Goal: Task Accomplishment & Management: Manage account settings

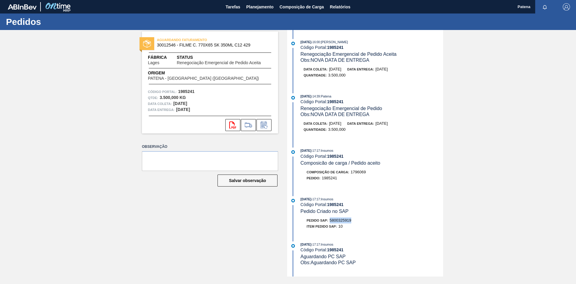
scroll to position [61, 0]
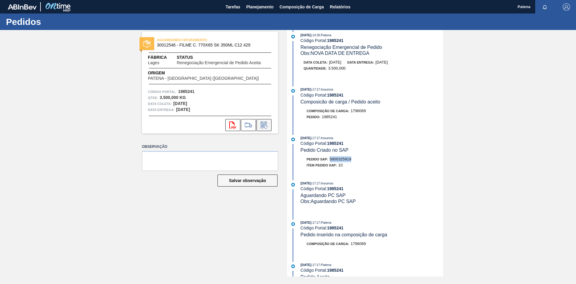
click at [265, 125] on icon at bounding box center [264, 125] width 10 height 7
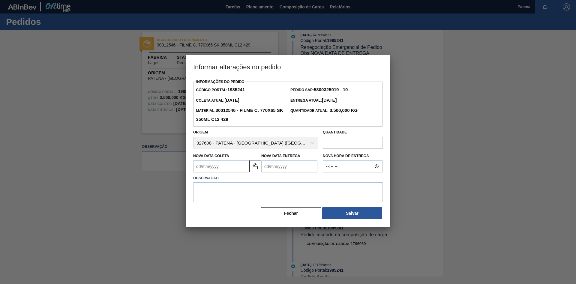
click at [327, 141] on input "text" at bounding box center [353, 143] width 60 height 12
type input "5.000"
click at [231, 165] on Coleta "Nova Data Coleta" at bounding box center [221, 167] width 56 height 12
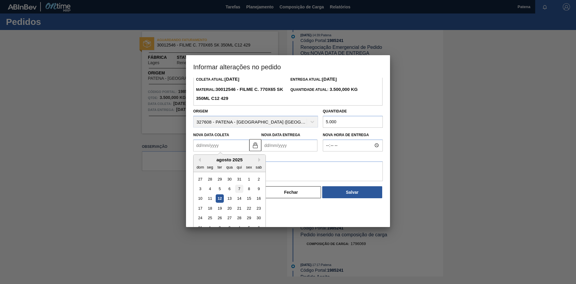
scroll to position [29, 0]
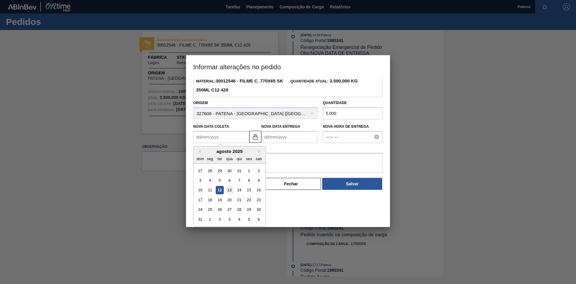
click at [231, 193] on div "13" at bounding box center [229, 190] width 8 height 8
type Coleta "[DATE]"
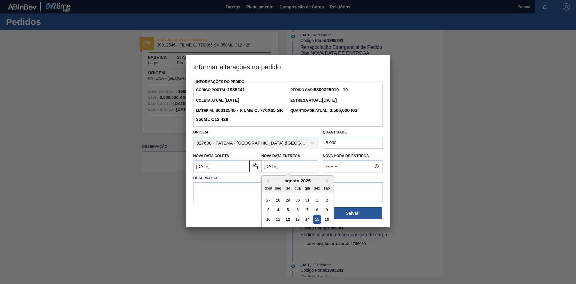
drag, startPoint x: 292, startPoint y: 166, endPoint x: 255, endPoint y: 167, distance: 36.9
click at [261, 167] on Entrega "[DATE]" at bounding box center [289, 167] width 56 height 12
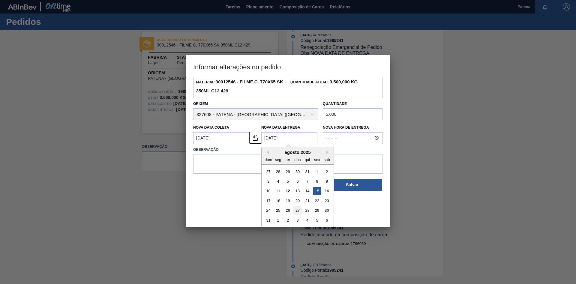
scroll to position [29, 0]
click at [254, 139] on div "Informações do Pedido Código Portal: 1985241 Pedido SAP: 5800325919 - 10 Coleta…" at bounding box center [288, 119] width 190 height 142
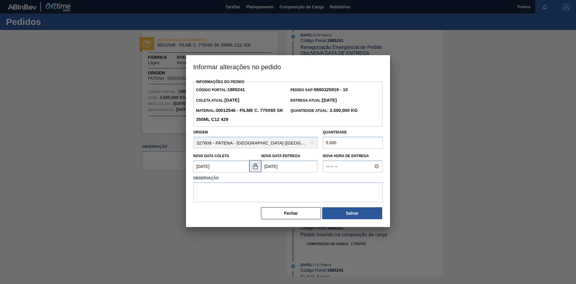
click at [253, 168] on img at bounding box center [255, 166] width 7 height 7
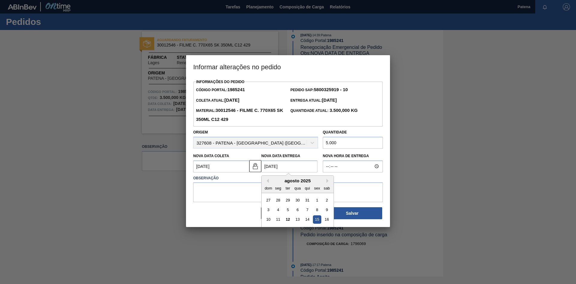
drag, startPoint x: 288, startPoint y: 168, endPoint x: 263, endPoint y: 168, distance: 25.5
click at [263, 168] on Entrega "[DATE]" at bounding box center [289, 167] width 56 height 12
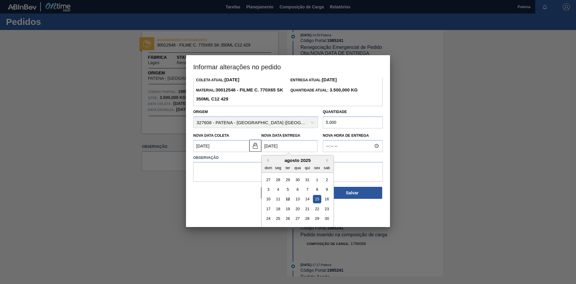
scroll to position [29, 0]
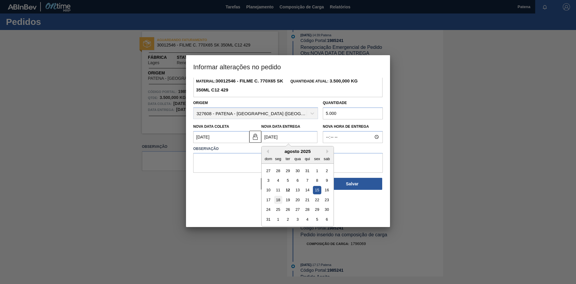
click at [281, 204] on div "18" at bounding box center [278, 200] width 8 height 8
type Entrega "[DATE]"
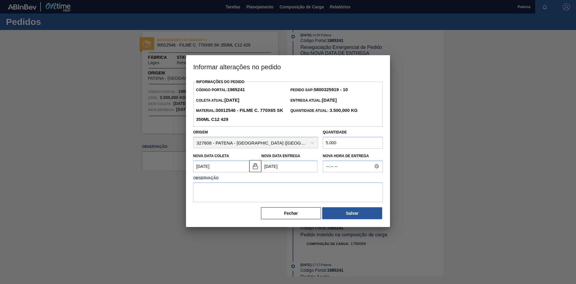
scroll to position [0, 0]
click at [290, 194] on textarea at bounding box center [288, 192] width 190 height 20
type textarea "V"
click at [243, 196] on textarea "Alteração na quan" at bounding box center [288, 192] width 190 height 20
type textarea "Alteração na quantidade"
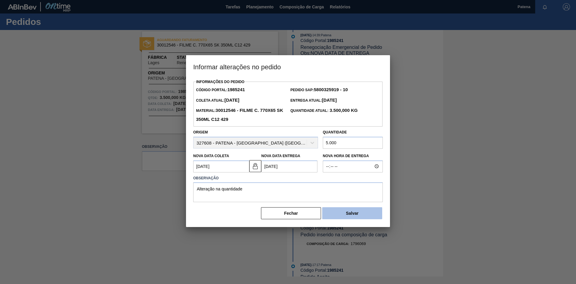
click at [346, 215] on button "Salvar" at bounding box center [352, 213] width 60 height 12
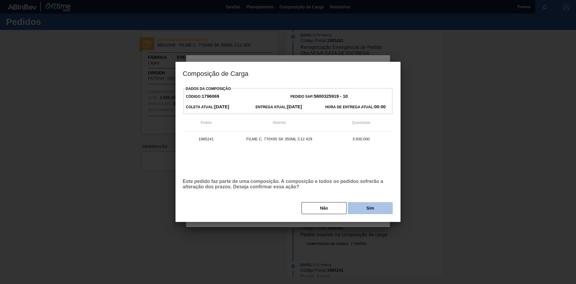
click at [356, 206] on button "Sim" at bounding box center [370, 208] width 45 height 12
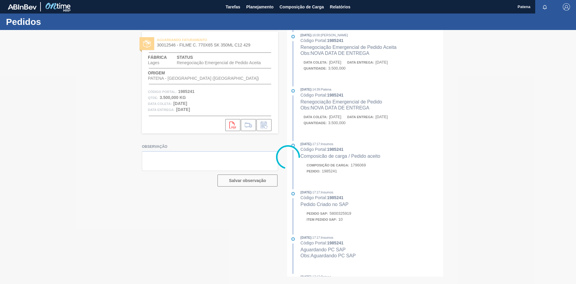
scroll to position [116, 0]
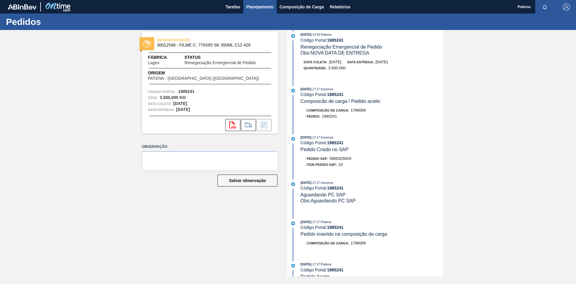
click at [252, 9] on span "Planejamento" at bounding box center [259, 6] width 27 height 7
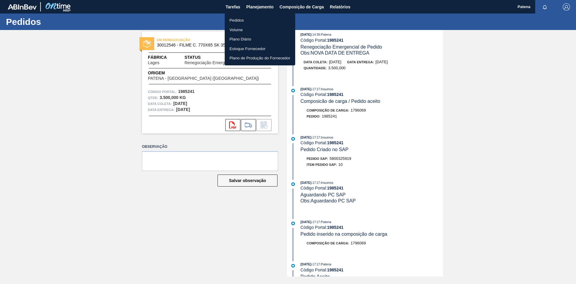
click at [252, 20] on li "Pedidos" at bounding box center [260, 21] width 71 height 10
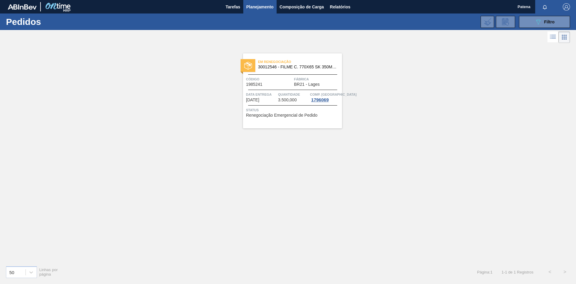
click at [419, 130] on div "Em renegociação 30012546 - FILME C. 770X65 SK 350ML C12 429 Código 1985241 Fábr…" at bounding box center [288, 152] width 576 height 217
